Goal: Task Accomplishment & Management: Complete application form

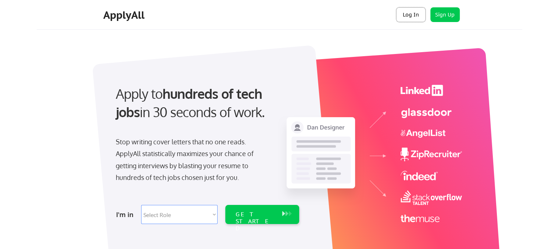
click at [413, 15] on button "Log In" at bounding box center [410, 14] width 29 height 15
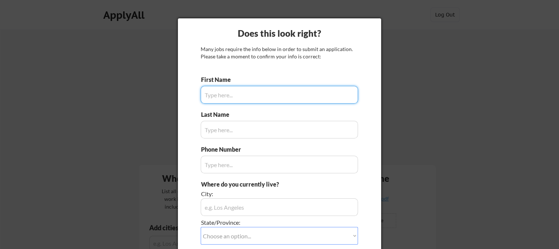
click at [281, 94] on input "input" at bounding box center [279, 95] width 157 height 18
type input "u"
type input "Urvashi"
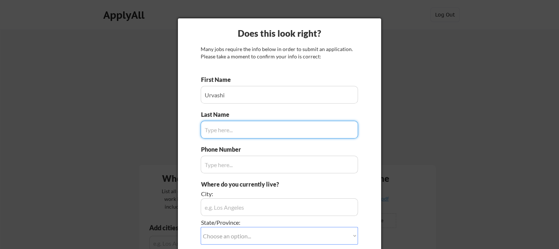
click at [291, 128] on input "input" at bounding box center [279, 130] width 157 height 18
type input "[PERSON_NAME]"
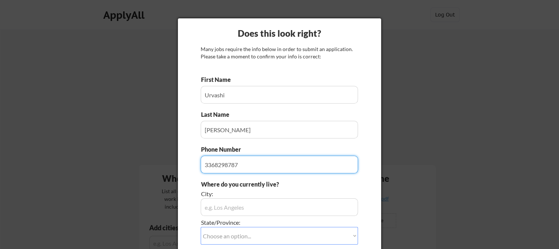
type input "3368298787"
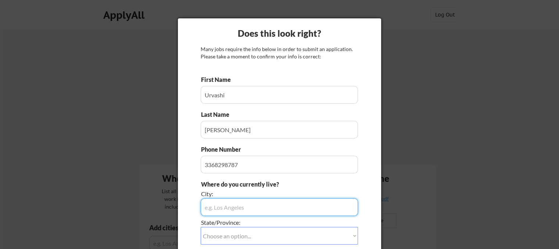
click at [340, 209] on input "input" at bounding box center [279, 208] width 157 height 18
type input "Charlotte"
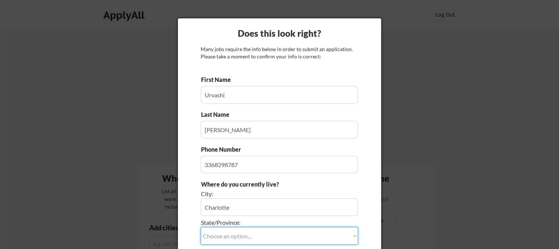
click at [344, 233] on select "Choose an option... Other/Not Applicable [US_STATE] [US_STATE] [GEOGRAPHIC_DATA…" at bounding box center [279, 236] width 157 height 18
select select ""[US_STATE]""
click at [201, 227] on select "Choose an option... Other/Not Applicable [US_STATE] [US_STATE] [GEOGRAPHIC_DATA…" at bounding box center [279, 236] width 157 height 18
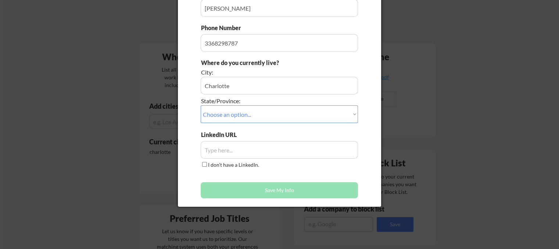
scroll to position [123, 0]
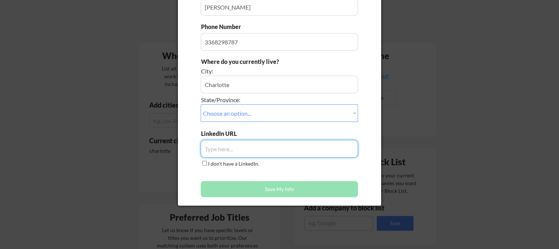
click at [305, 145] on input "input" at bounding box center [279, 149] width 157 height 18
click at [318, 148] on input "input" at bounding box center [279, 149] width 157 height 18
type input "v"
paste input "[URL][DOMAIN_NAME]"
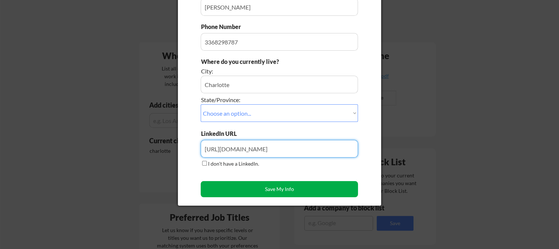
type input "[URL][DOMAIN_NAME]"
click at [277, 187] on button "Save My Info" at bounding box center [279, 189] width 157 height 16
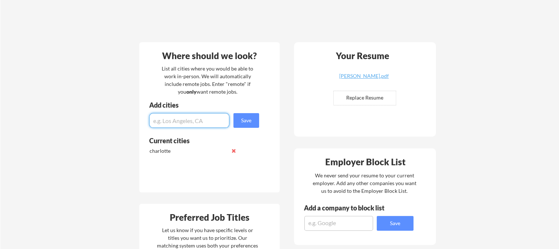
click at [201, 122] on input "input" at bounding box center [189, 120] width 80 height 15
type input "remote"
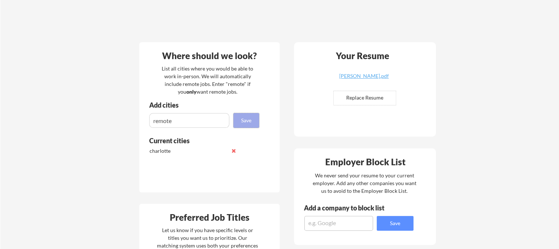
click at [244, 124] on button "Save" at bounding box center [246, 120] width 26 height 15
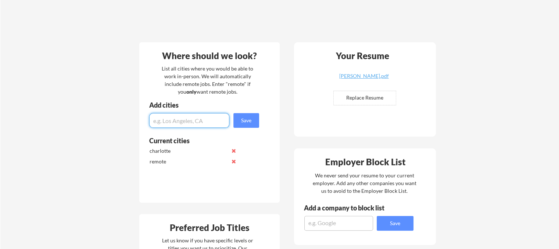
click at [188, 120] on input "input" at bounding box center [189, 120] width 80 height 15
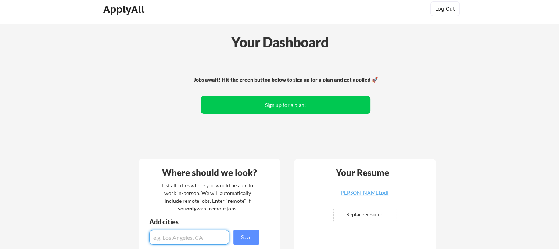
scroll to position [4, 0]
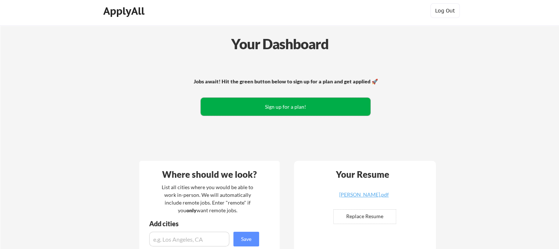
click at [299, 112] on button "Sign up for a plan!" at bounding box center [286, 107] width 170 height 18
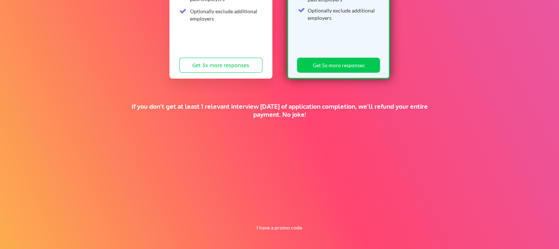
scroll to position [179, 0]
